Goal: Information Seeking & Learning: Learn about a topic

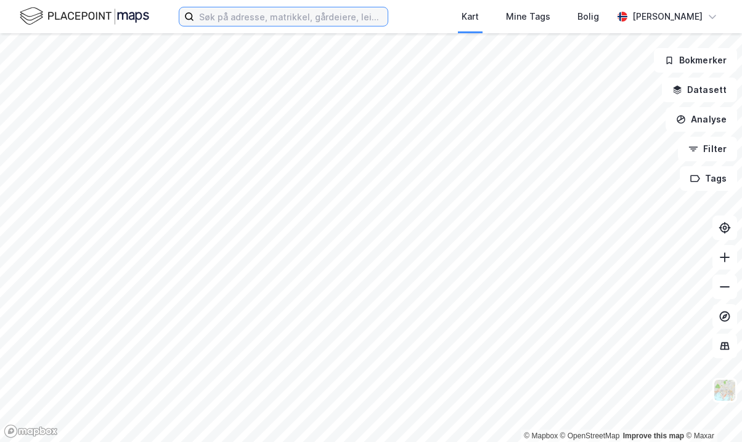
click at [360, 13] on input at bounding box center [290, 16] width 193 height 18
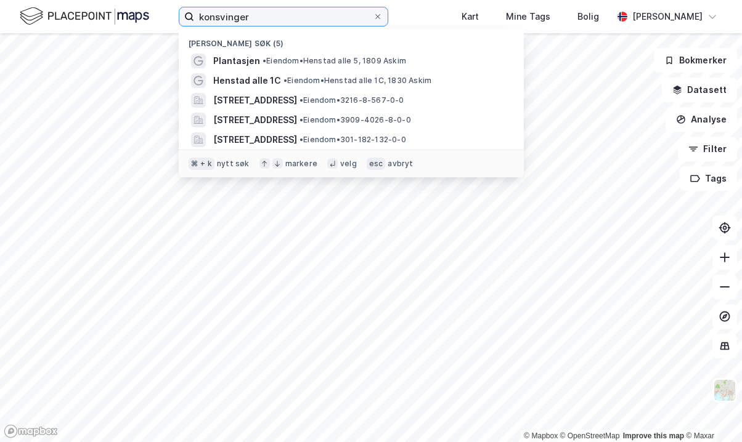
type input "konsvinger"
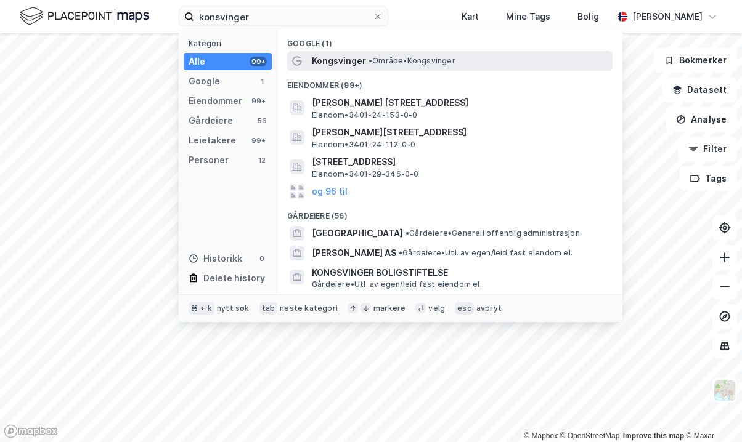
click at [338, 62] on span "Kongsvinger" at bounding box center [339, 61] width 54 height 15
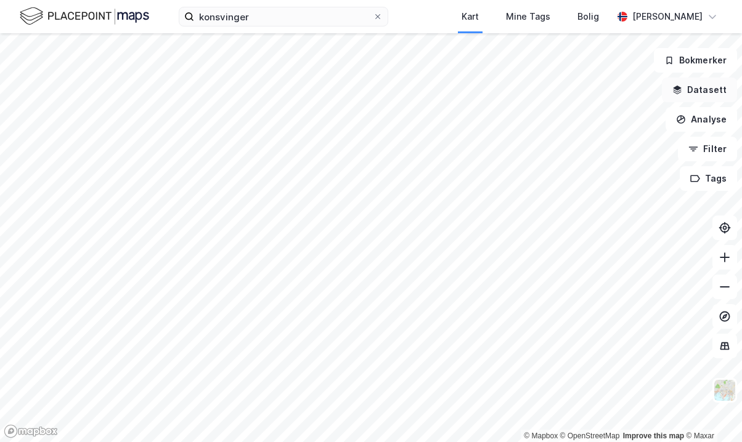
click at [710, 89] on button "Datasett" at bounding box center [699, 90] width 75 height 25
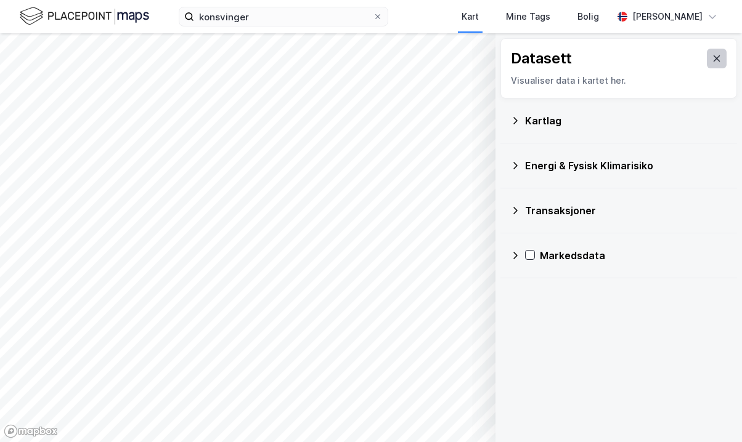
click at [715, 60] on icon at bounding box center [717, 59] width 10 height 10
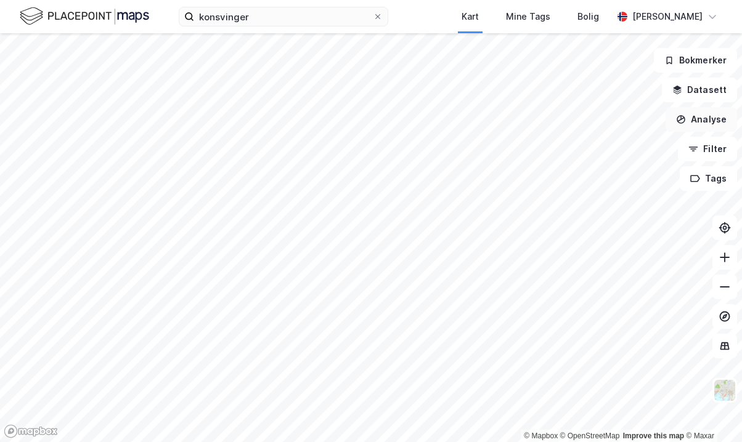
click at [683, 116] on icon "button" at bounding box center [681, 119] width 9 height 9
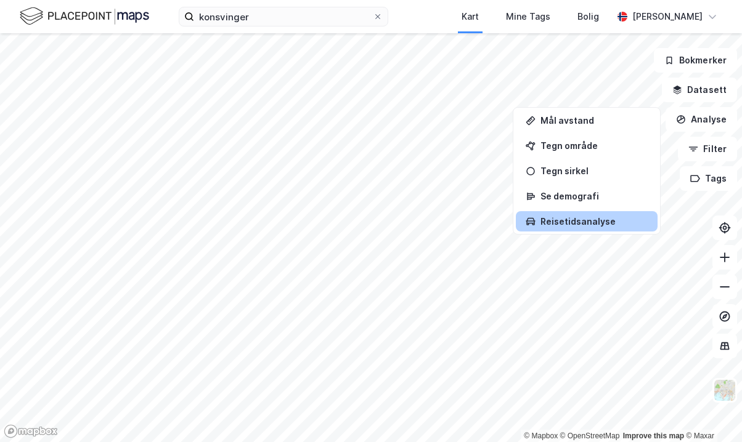
click at [608, 215] on div "Reisetidsanalyse" at bounding box center [587, 221] width 142 height 20
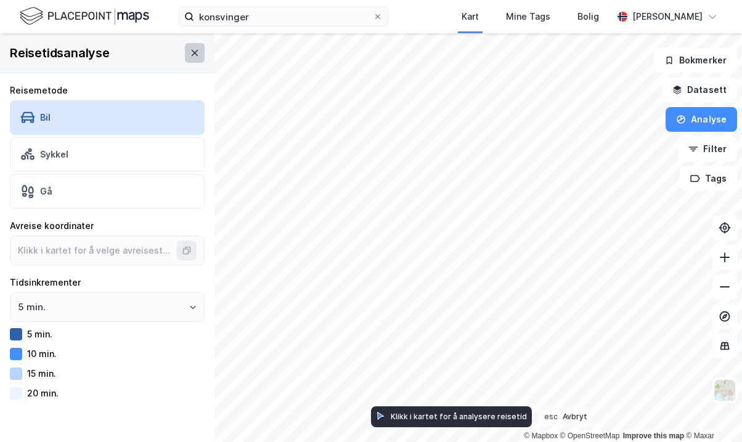
click at [194, 57] on icon at bounding box center [195, 53] width 10 height 10
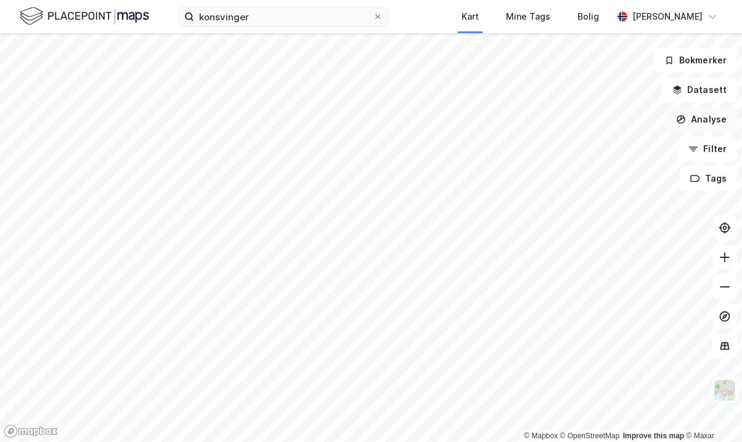
click at [722, 120] on button "Analyse" at bounding box center [700, 119] width 71 height 25
click at [711, 153] on button "Filter" at bounding box center [707, 149] width 59 height 25
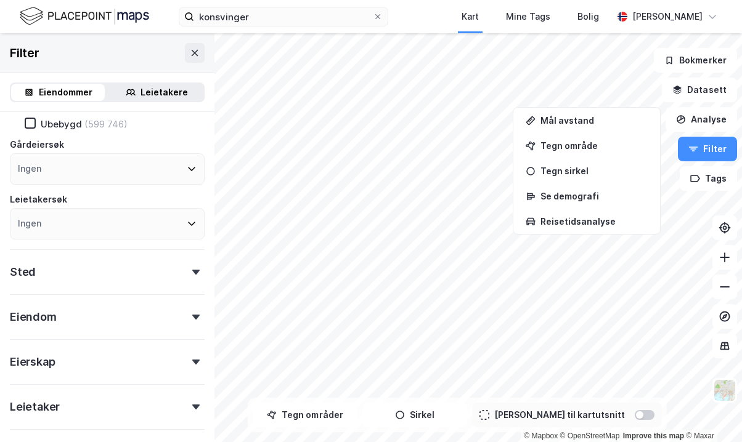
scroll to position [87, 0]
click at [75, 269] on div "Sted" at bounding box center [107, 266] width 195 height 35
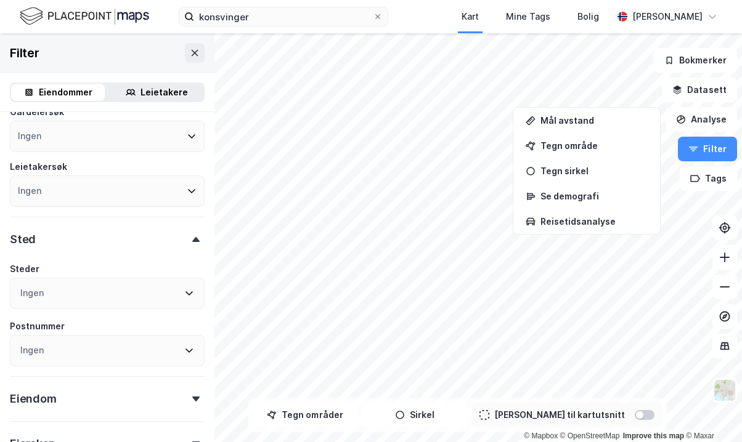
scroll to position [120, 0]
click at [76, 243] on div "Sted" at bounding box center [107, 233] width 195 height 35
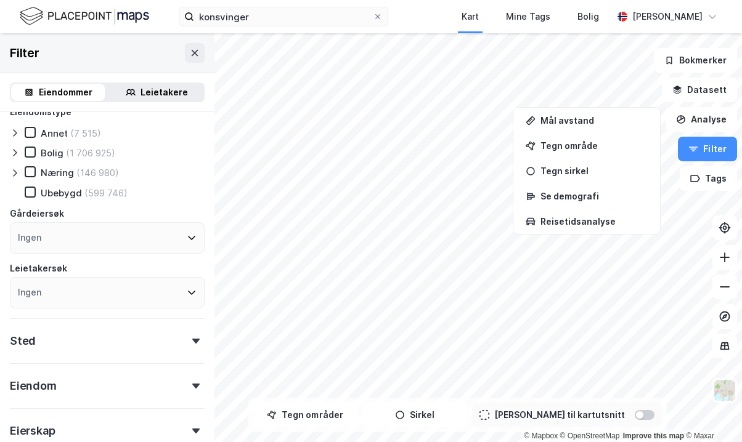
scroll to position [0, 0]
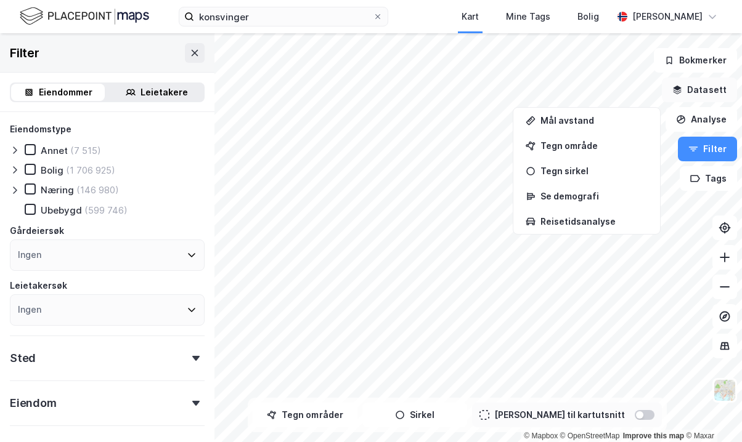
click at [707, 87] on button "Datasett" at bounding box center [699, 90] width 75 height 25
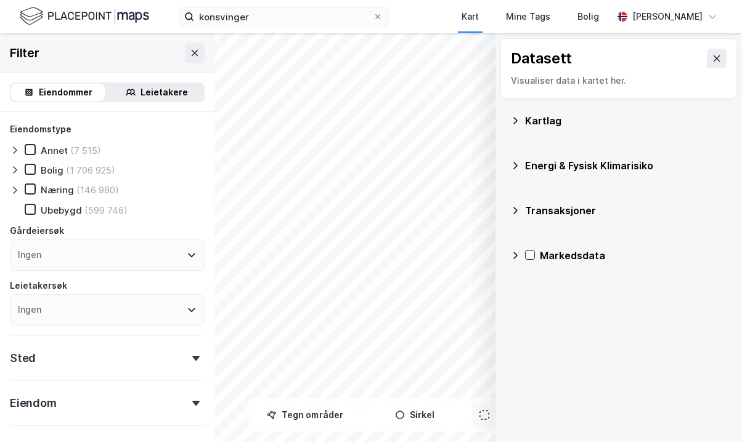
click at [627, 117] on div "Kartlag" at bounding box center [626, 120] width 202 height 15
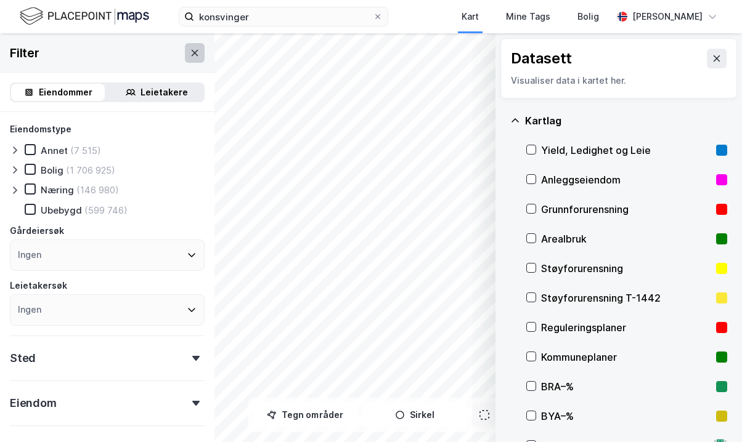
click at [199, 54] on icon at bounding box center [195, 53] width 10 height 10
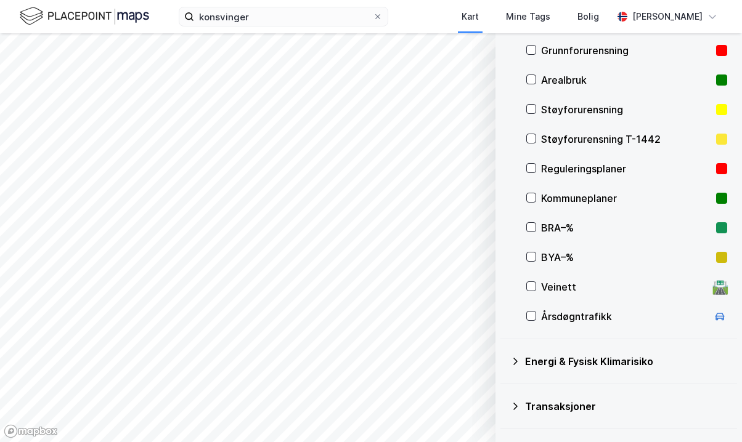
scroll to position [162, 0]
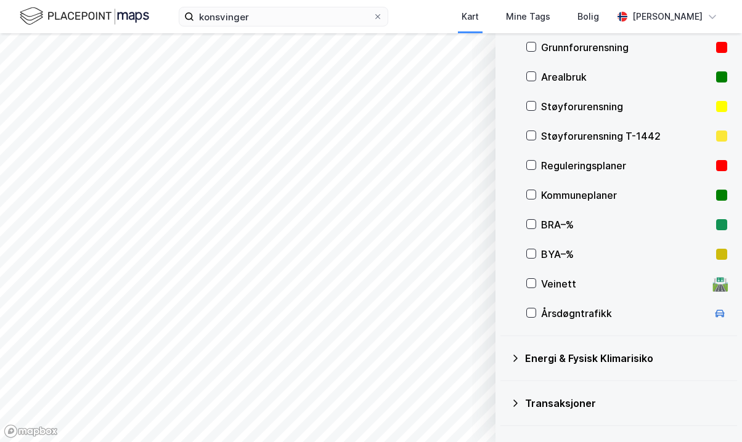
click at [566, 283] on div "Veinett" at bounding box center [624, 284] width 166 height 15
click at [564, 315] on div "Årsdøgntrafikk" at bounding box center [624, 313] width 166 height 15
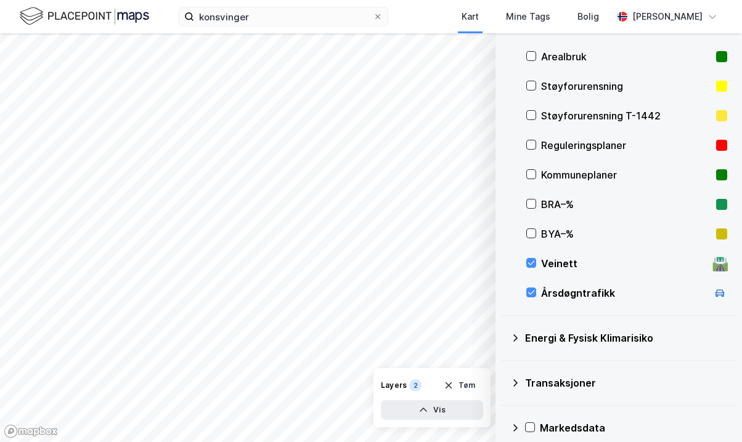
scroll to position [183, 0]
click at [610, 113] on div "Støyforurensning T-1442" at bounding box center [626, 115] width 170 height 15
click at [611, 85] on div "Støyforurensning" at bounding box center [626, 85] width 170 height 15
click at [599, 88] on div "Støyforurensning" at bounding box center [626, 85] width 170 height 15
click at [599, 108] on div "Støyforurensning T-1442" at bounding box center [626, 115] width 170 height 15
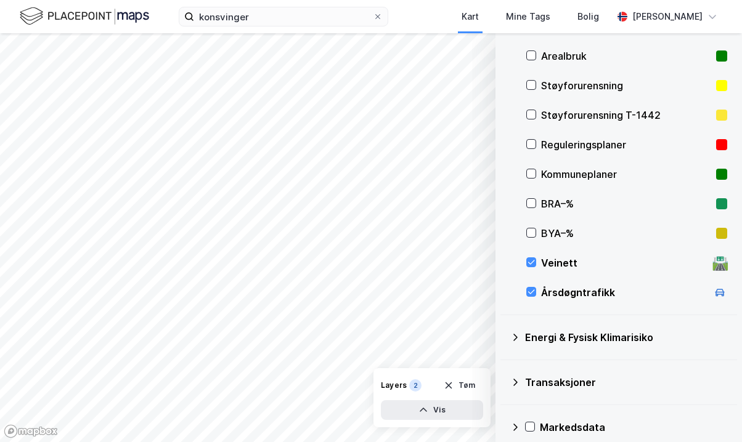
scroll to position [196, 0]
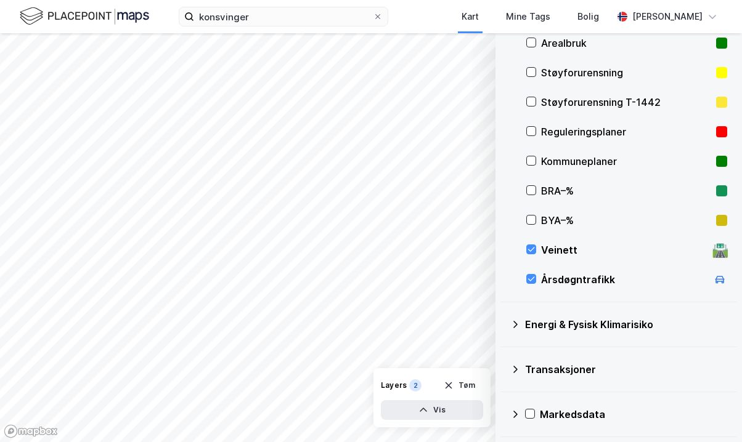
click at [561, 280] on div "Årsdøgntrafikk" at bounding box center [624, 279] width 166 height 15
click at [567, 249] on div "Veinett" at bounding box center [624, 250] width 166 height 15
click at [565, 282] on div "Årsdøgntrafikk" at bounding box center [624, 279] width 166 height 15
click at [561, 261] on div "Veinett 🛣️" at bounding box center [626, 250] width 201 height 30
click at [561, 255] on div "Veinett" at bounding box center [624, 250] width 166 height 15
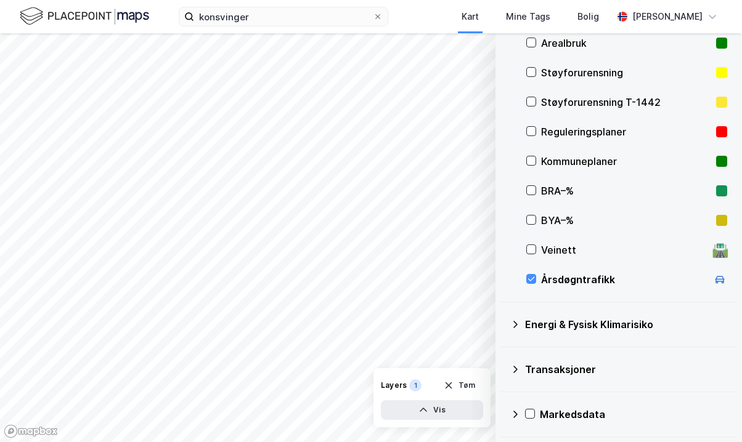
click at [561, 255] on div "Veinett" at bounding box center [624, 250] width 166 height 15
click at [516, 328] on icon at bounding box center [515, 325] width 10 height 10
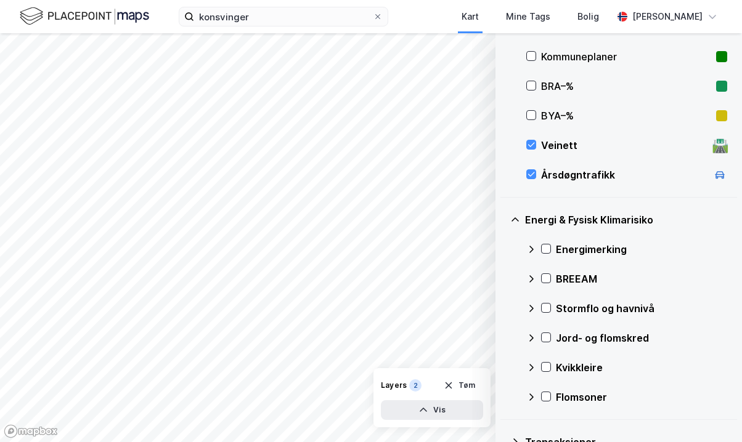
scroll to position [314, 0]
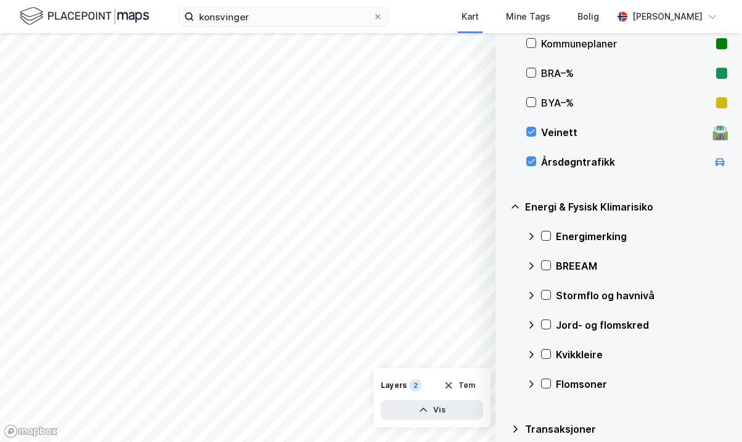
click at [585, 381] on div "Flomsoner" at bounding box center [641, 384] width 171 height 15
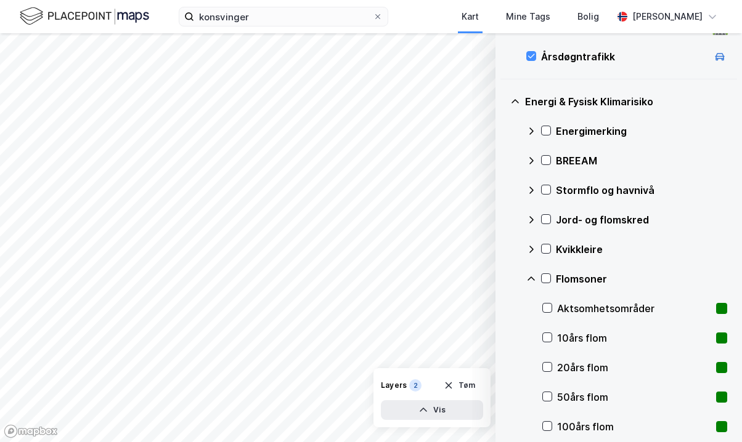
scroll to position [425, 0]
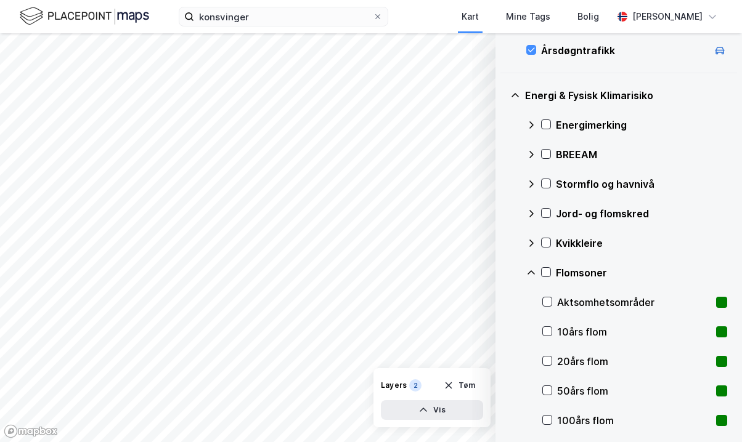
click at [601, 307] on div "Aktsomhetsområder" at bounding box center [634, 302] width 154 height 15
click at [604, 303] on div "Aktsomhetsområder" at bounding box center [634, 302] width 154 height 15
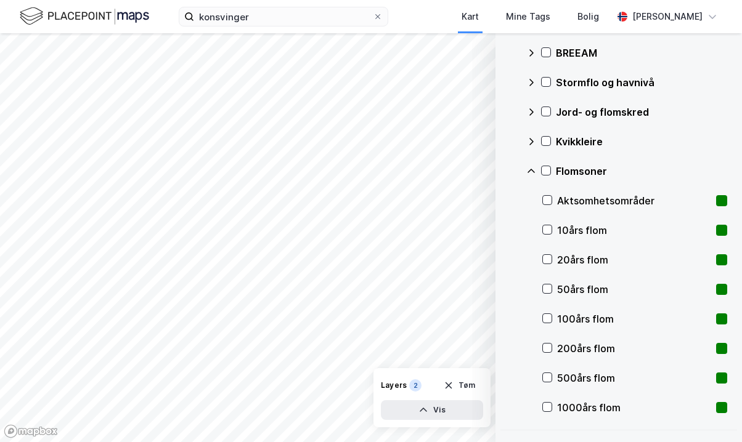
scroll to position [610, 0]
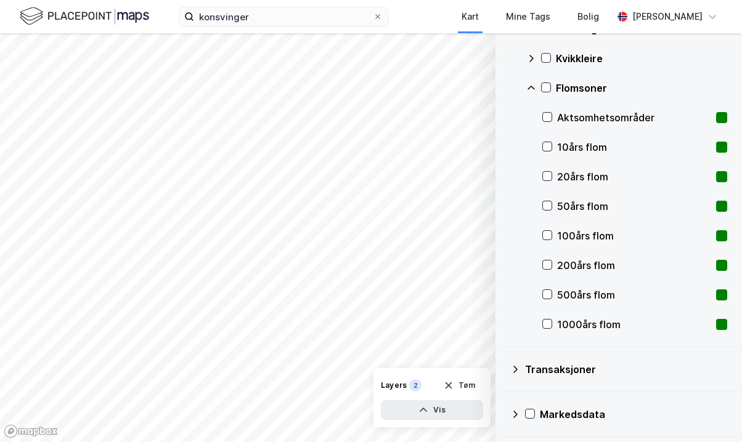
click at [581, 373] on div "Transaksjoner" at bounding box center [626, 369] width 202 height 15
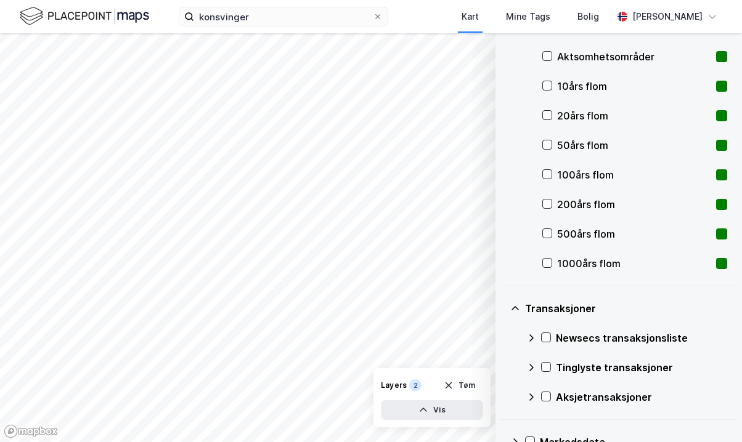
click at [585, 308] on div "Transaksjoner" at bounding box center [626, 308] width 202 height 15
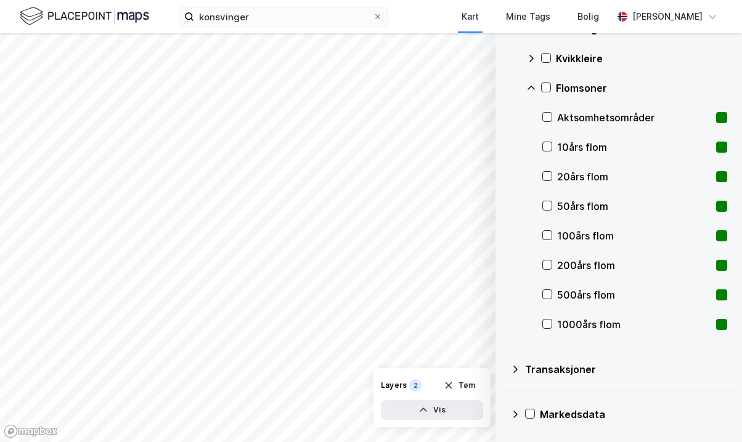
click at [568, 413] on div "Markedsdata" at bounding box center [633, 414] width 187 height 15
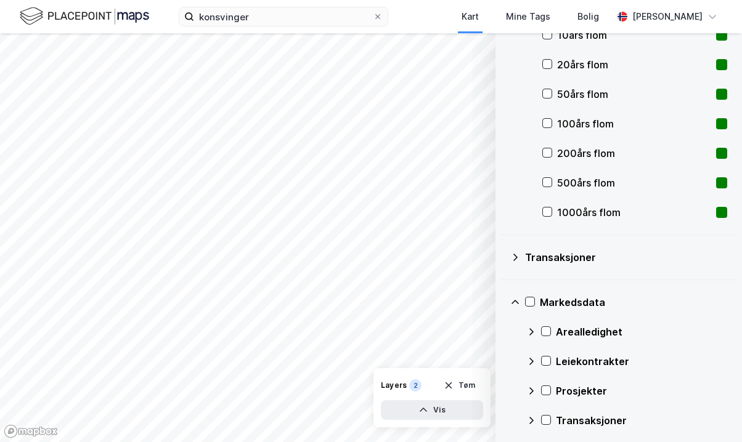
scroll to position [728, 0]
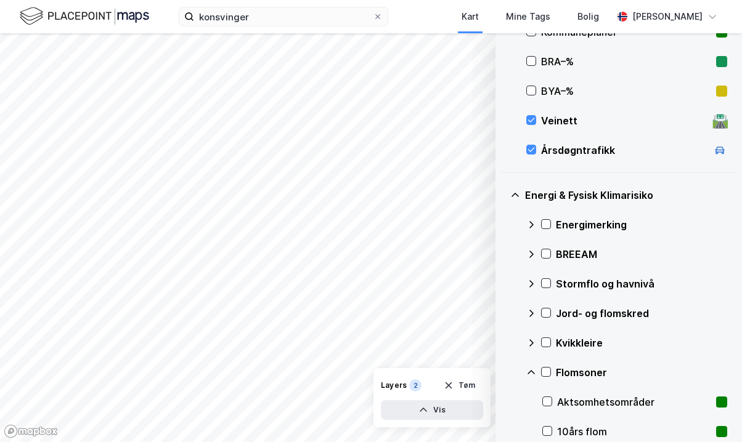
click at [593, 193] on div "Energi & Fysisk Klimarisiko" at bounding box center [626, 195] width 202 height 15
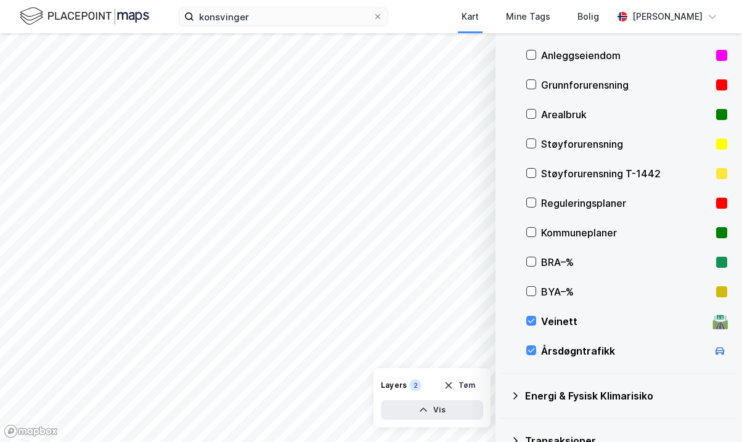
scroll to position [124, 0]
click at [614, 140] on div "Støyforurensning" at bounding box center [626, 144] width 170 height 15
click at [532, 175] on icon at bounding box center [531, 173] width 9 height 9
